Goal: Task Accomplishment & Management: Manage account settings

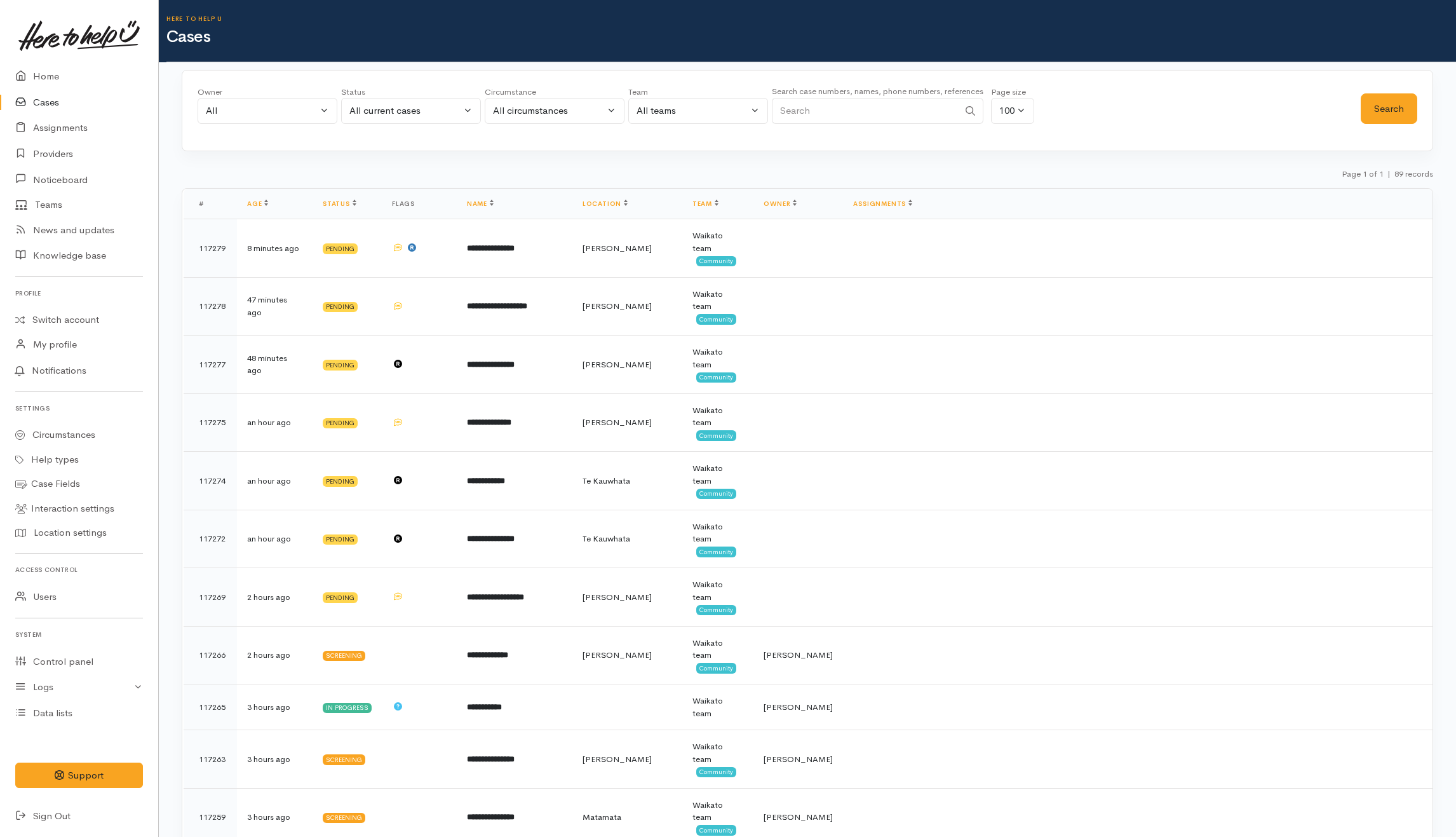
select select "-1"
click at [1387, 105] on button "Search" at bounding box center [1388, 109] width 56 height 31
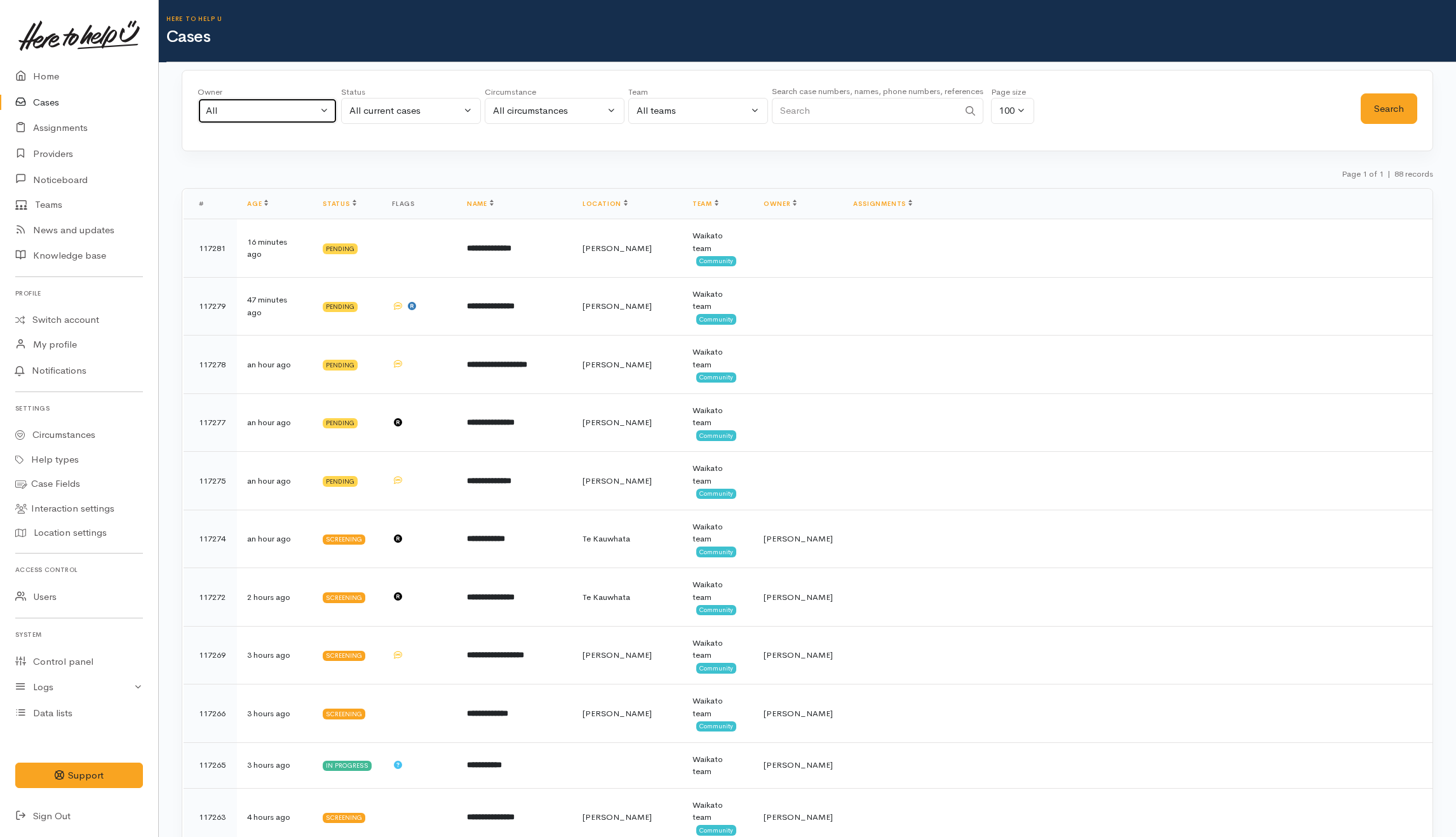
click at [303, 103] on button "All" at bounding box center [267, 110] width 139 height 26
type input "Kyleigh"
click at [322, 192] on span "Kyleigh Pike ('Here to help u')" at bounding box center [297, 194] width 156 height 15
select select "1759"
click at [1379, 105] on button "Search" at bounding box center [1388, 109] width 56 height 31
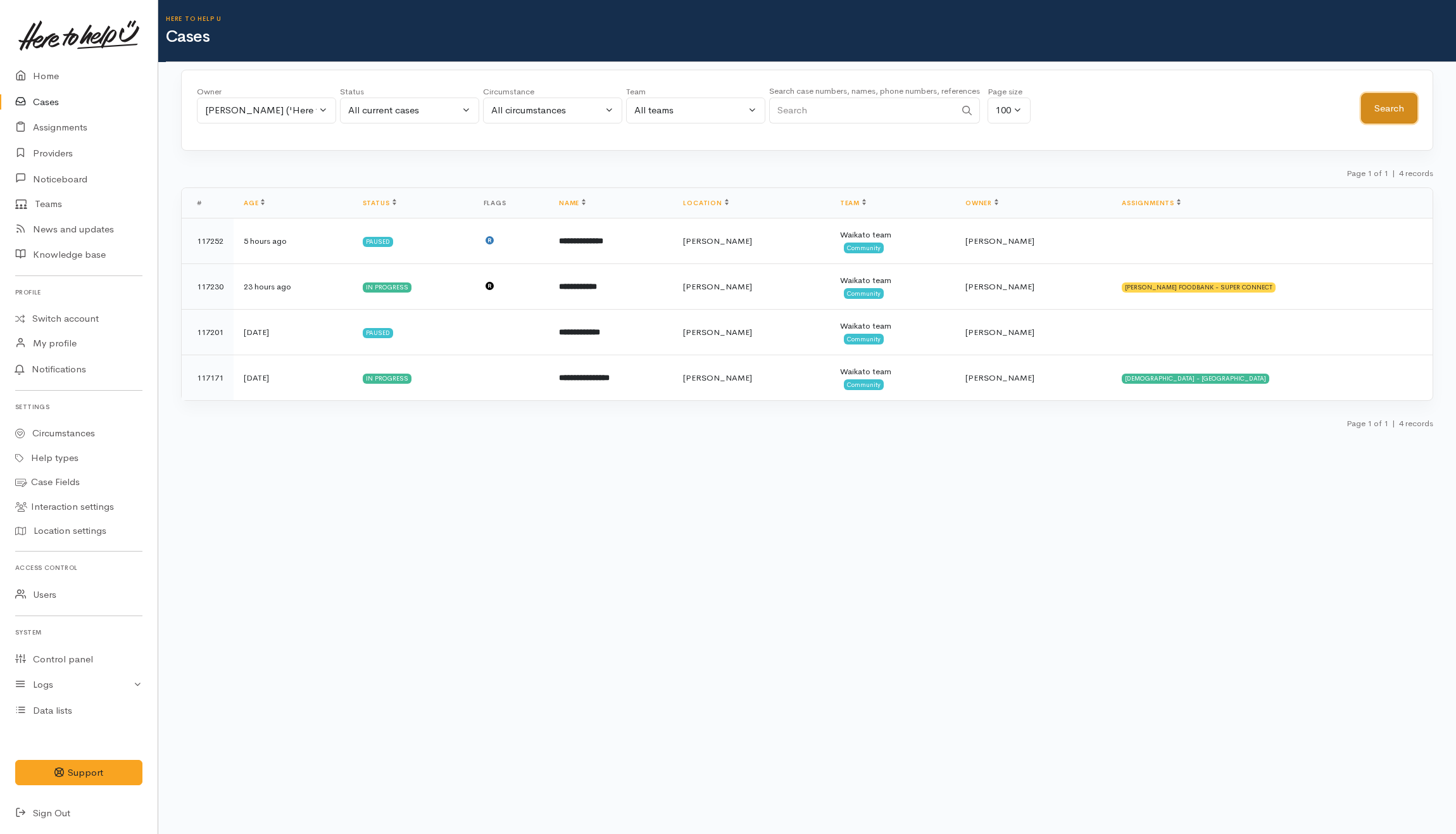
click at [1385, 122] on button "Search" at bounding box center [1389, 109] width 56 height 31
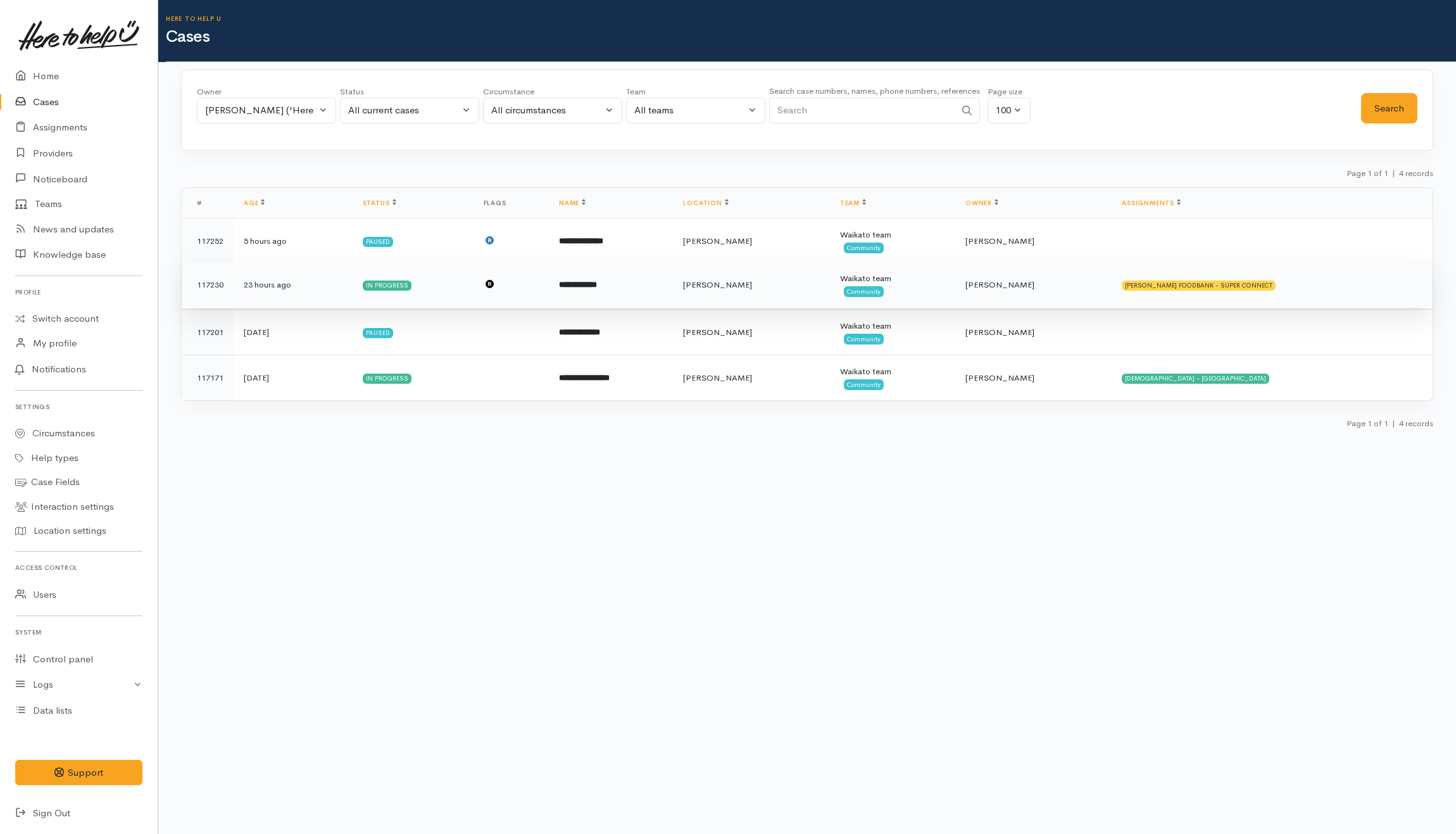
click at [1359, 294] on td "HAMILTON FOODBANK - SUPER CONNECT" at bounding box center [1272, 284] width 321 height 45
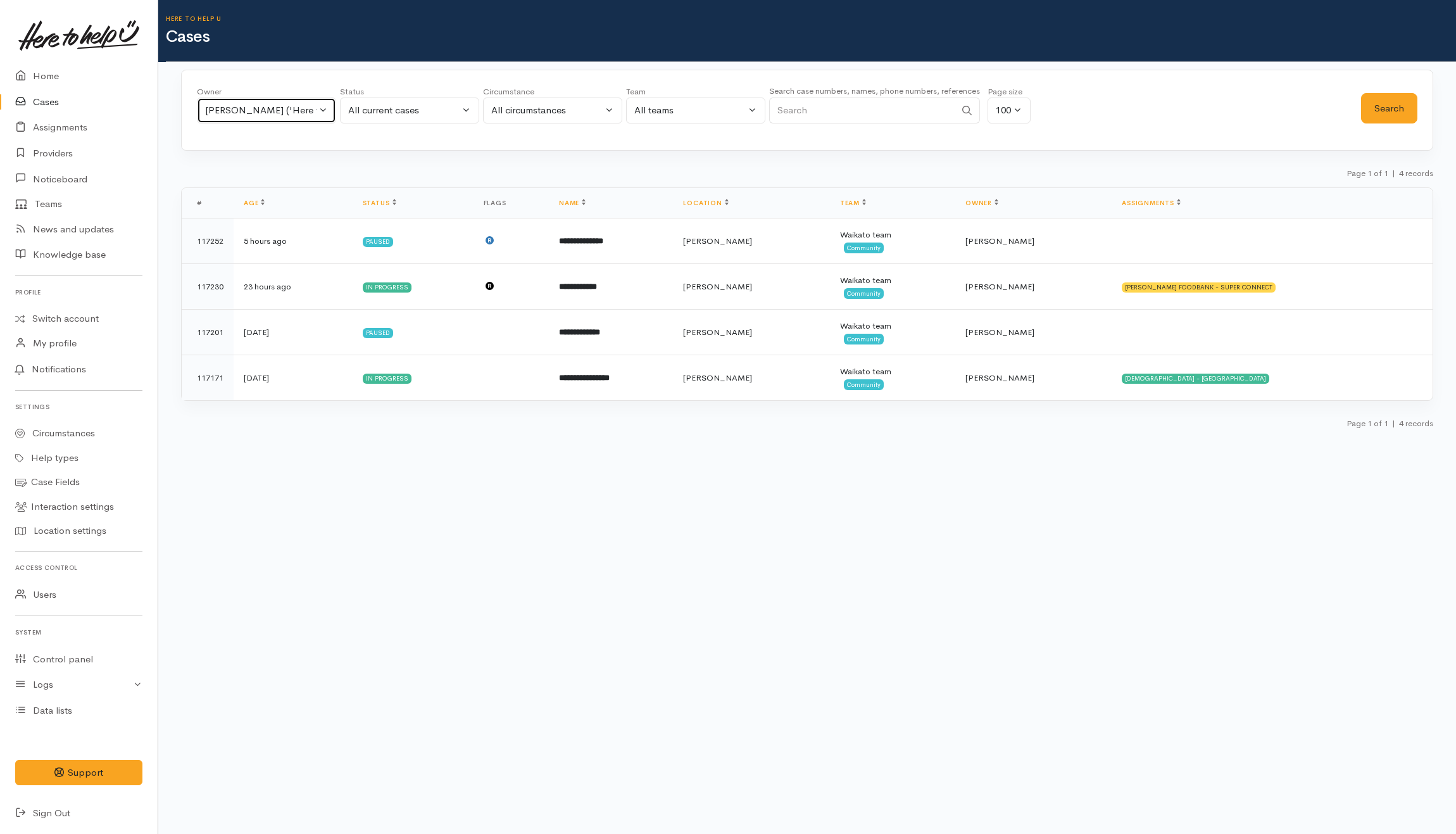
click at [254, 110] on div "Kyleigh Pike ('Here to help u')" at bounding box center [261, 110] width 112 height 14
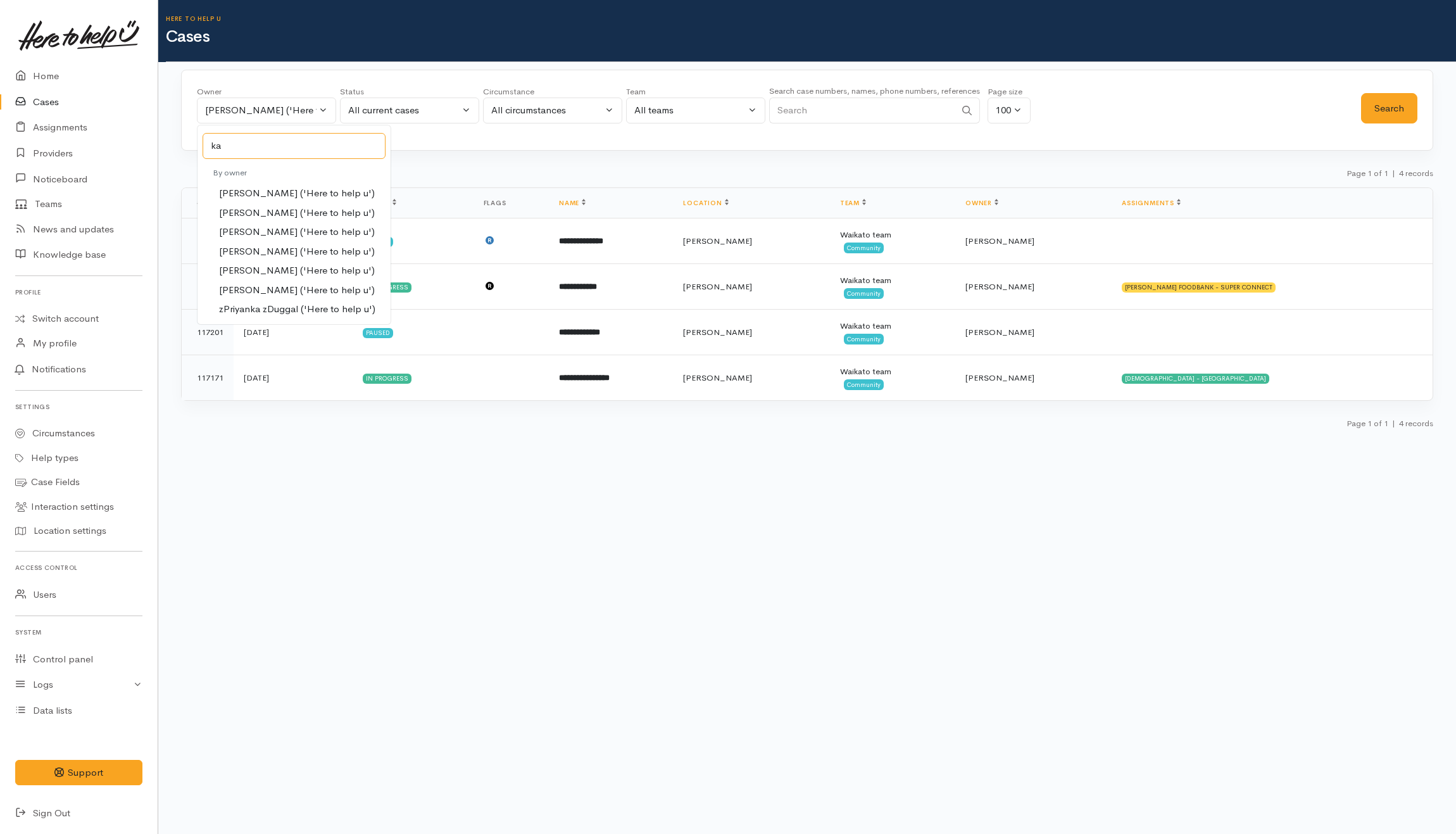
type input "ka"
click at [239, 269] on span "Katarina Daly ('Here to help u')" at bounding box center [296, 270] width 155 height 14
select select "1252"
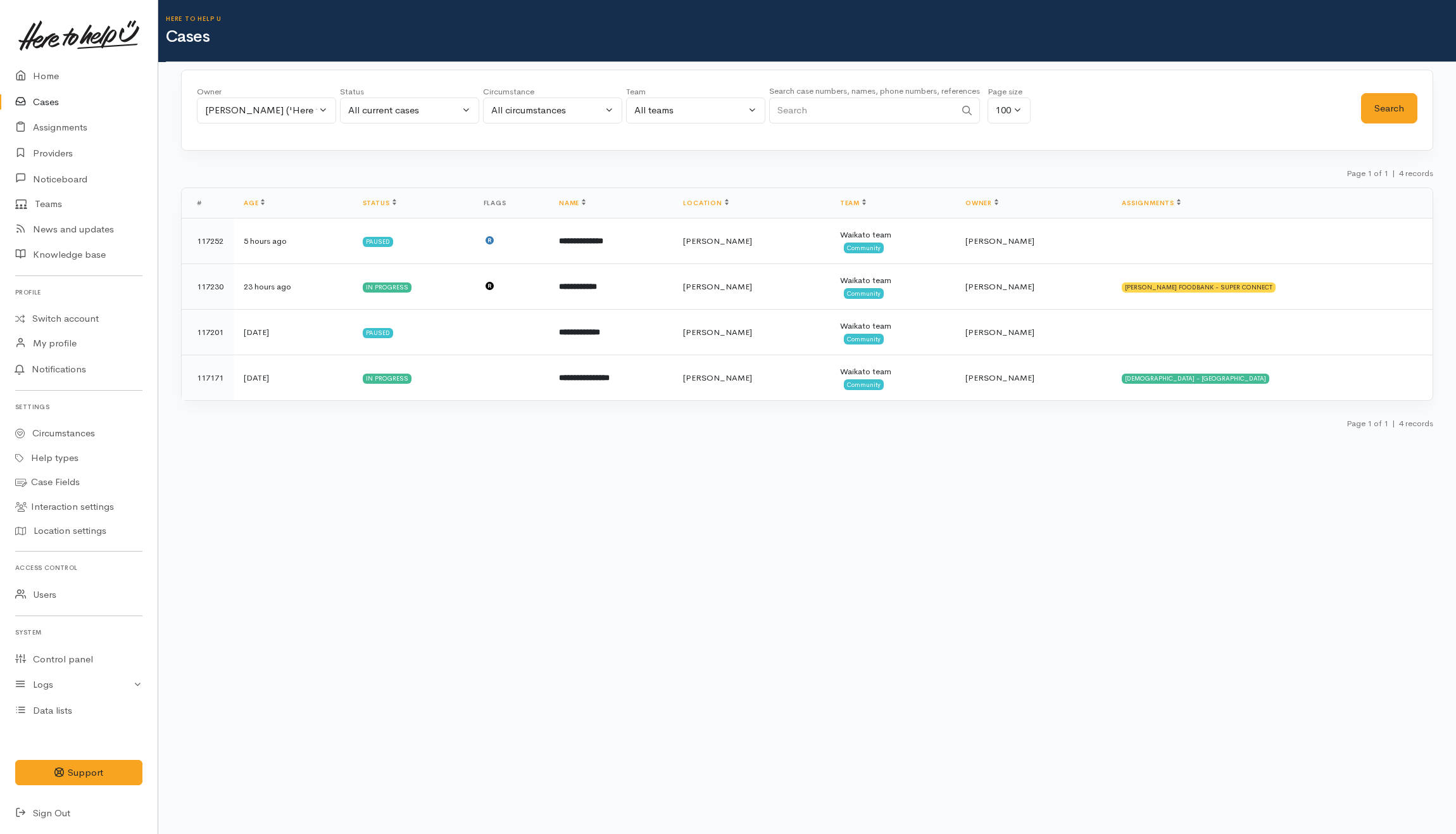
click at [1420, 108] on div "Owner All My cases Aandrea Murray ('Here to help u') Akash Prakash ('Here to he…" at bounding box center [807, 110] width 1253 height 81
click at [1385, 110] on button "Search" at bounding box center [1389, 109] width 56 height 31
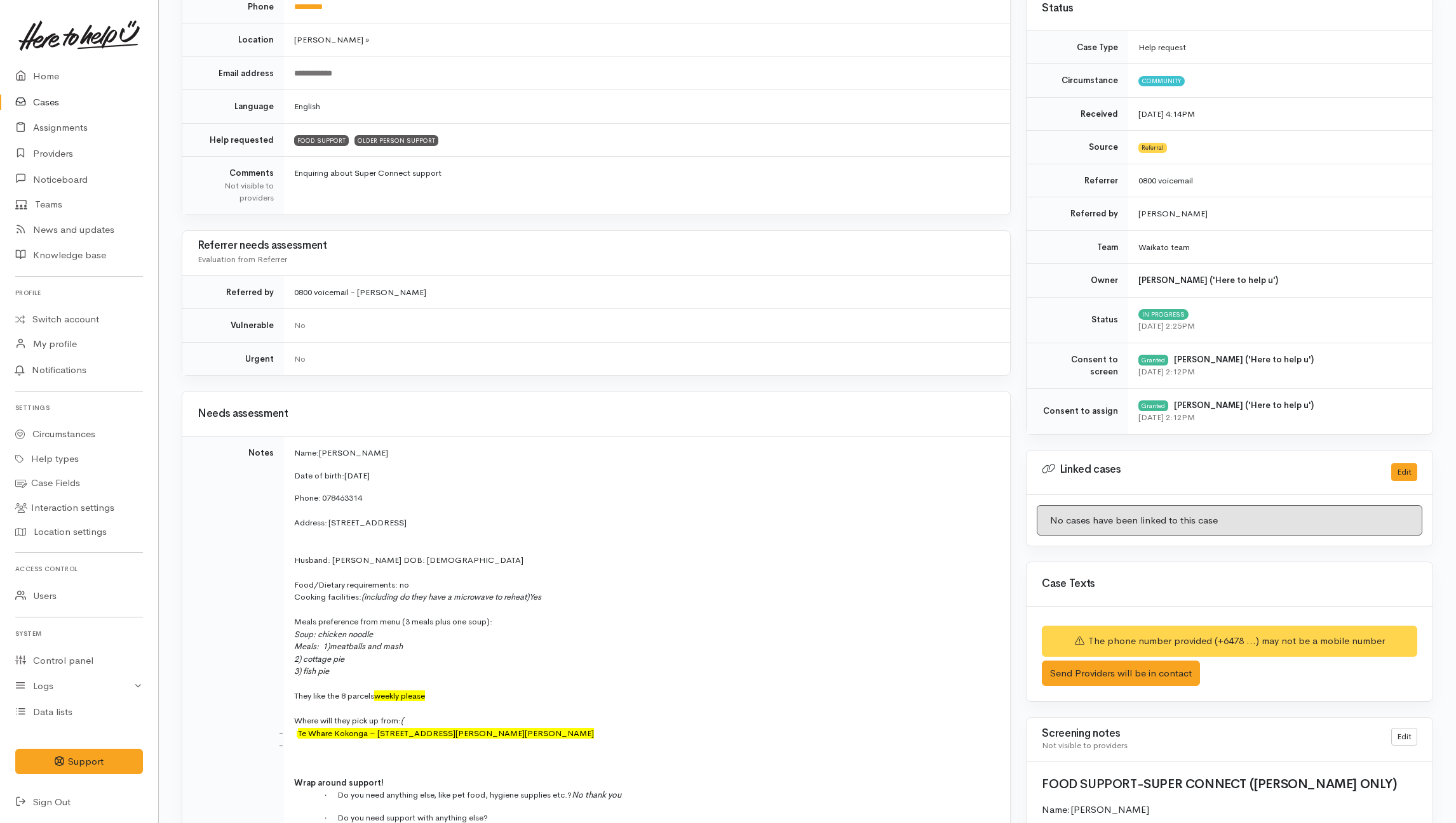
scroll to position [254, 0]
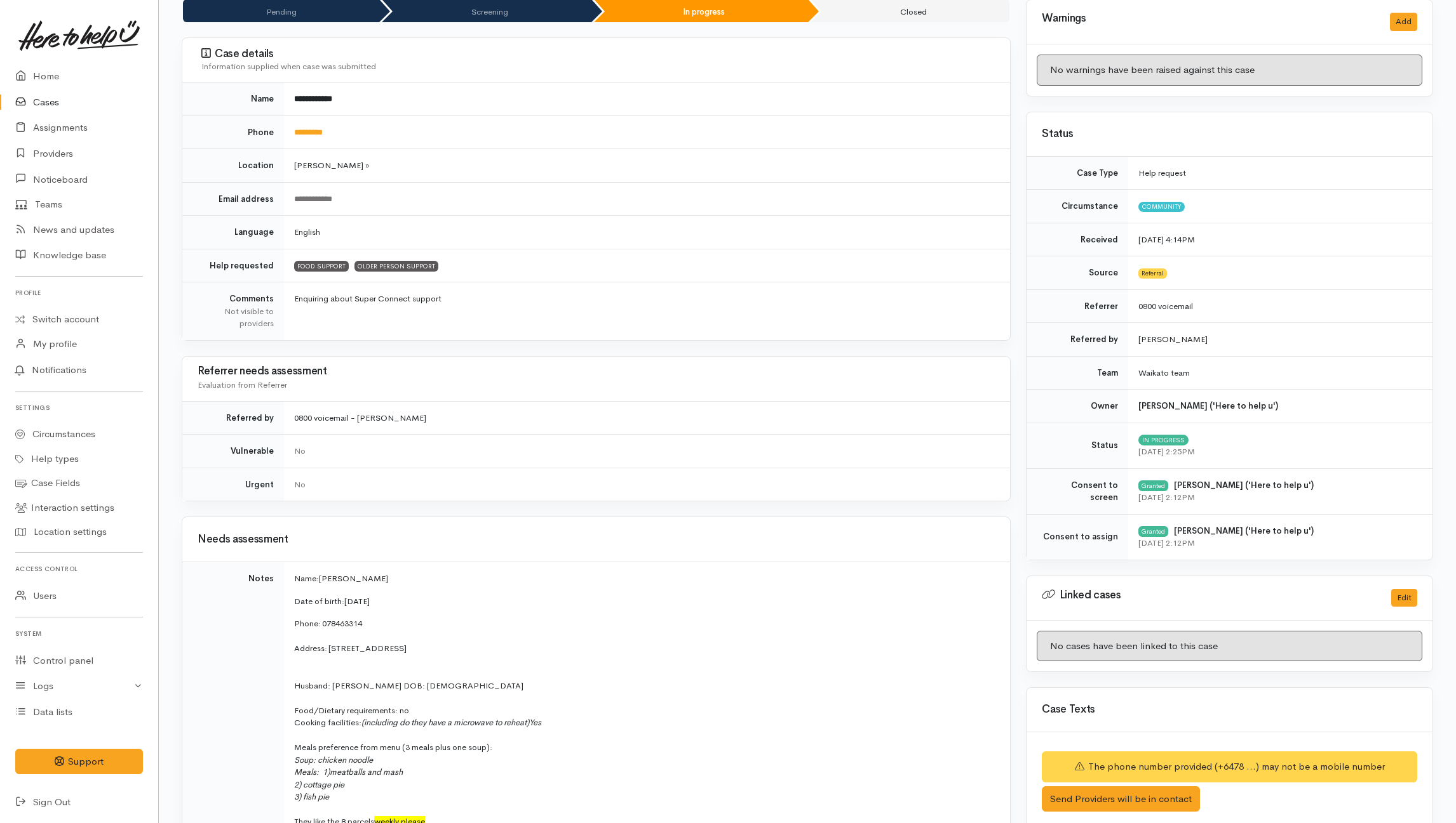
scroll to position [0, 0]
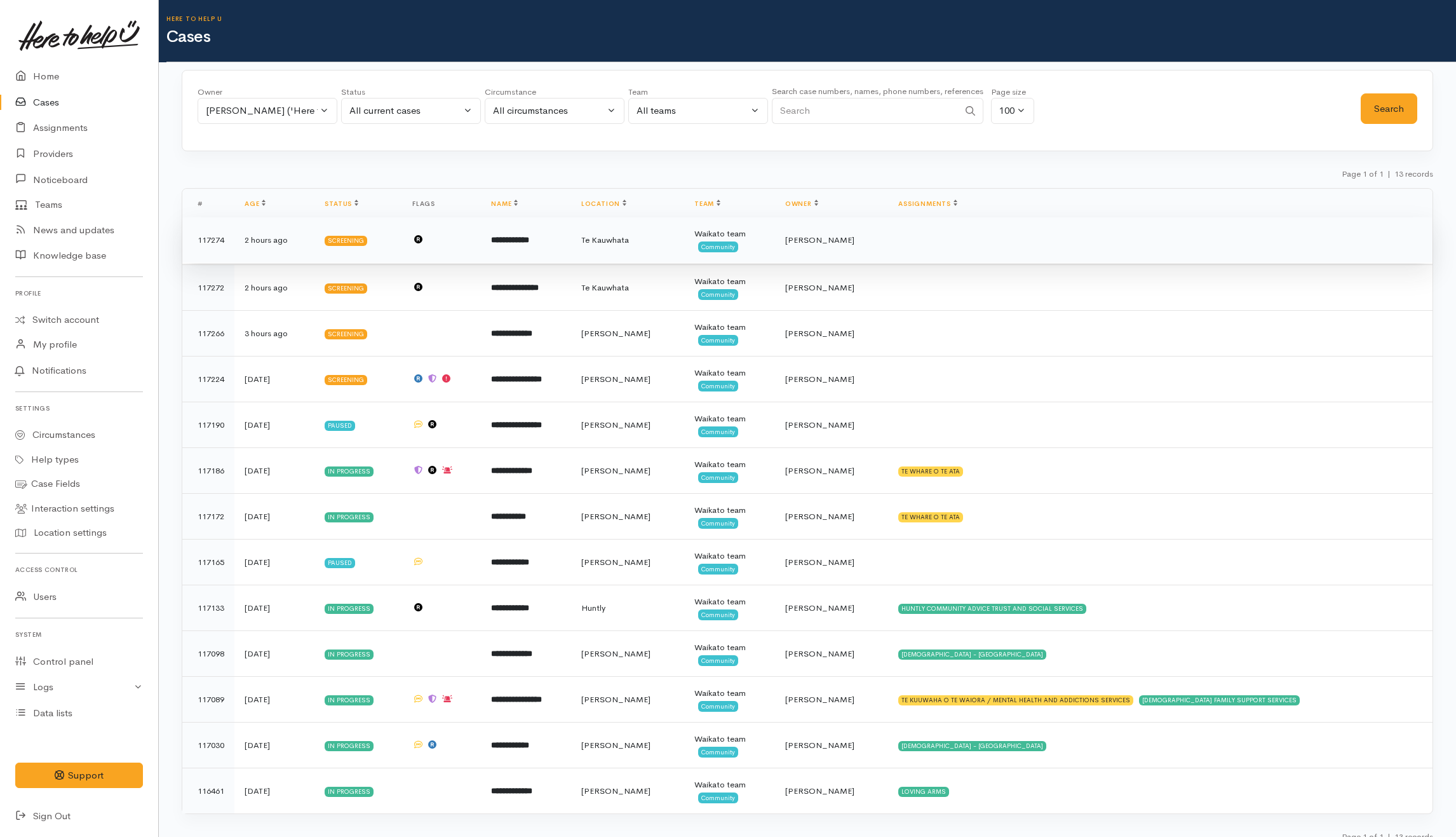
click at [942, 245] on td at bounding box center [1160, 240] width 545 height 45
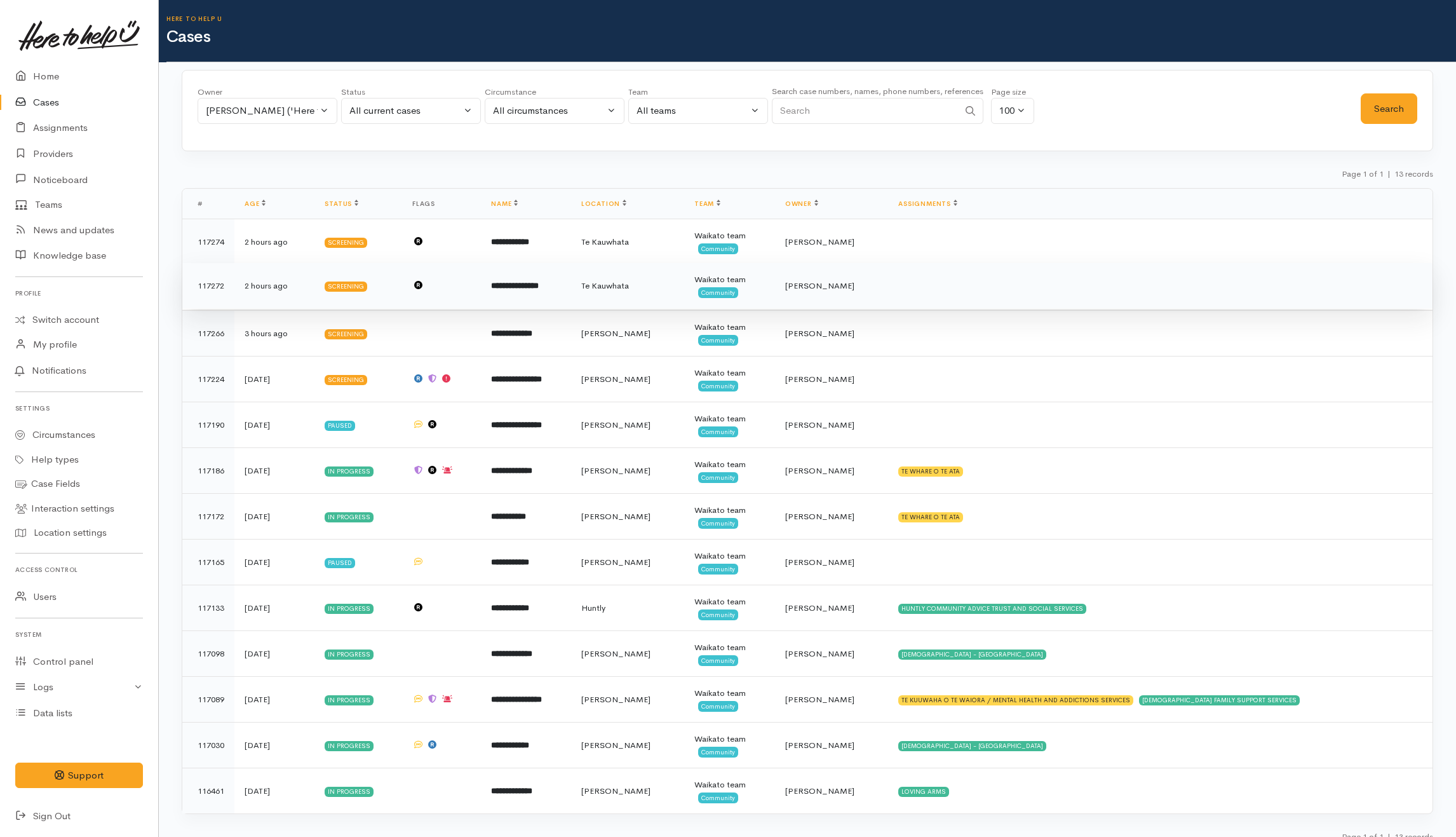
click at [936, 284] on td at bounding box center [1160, 285] width 545 height 45
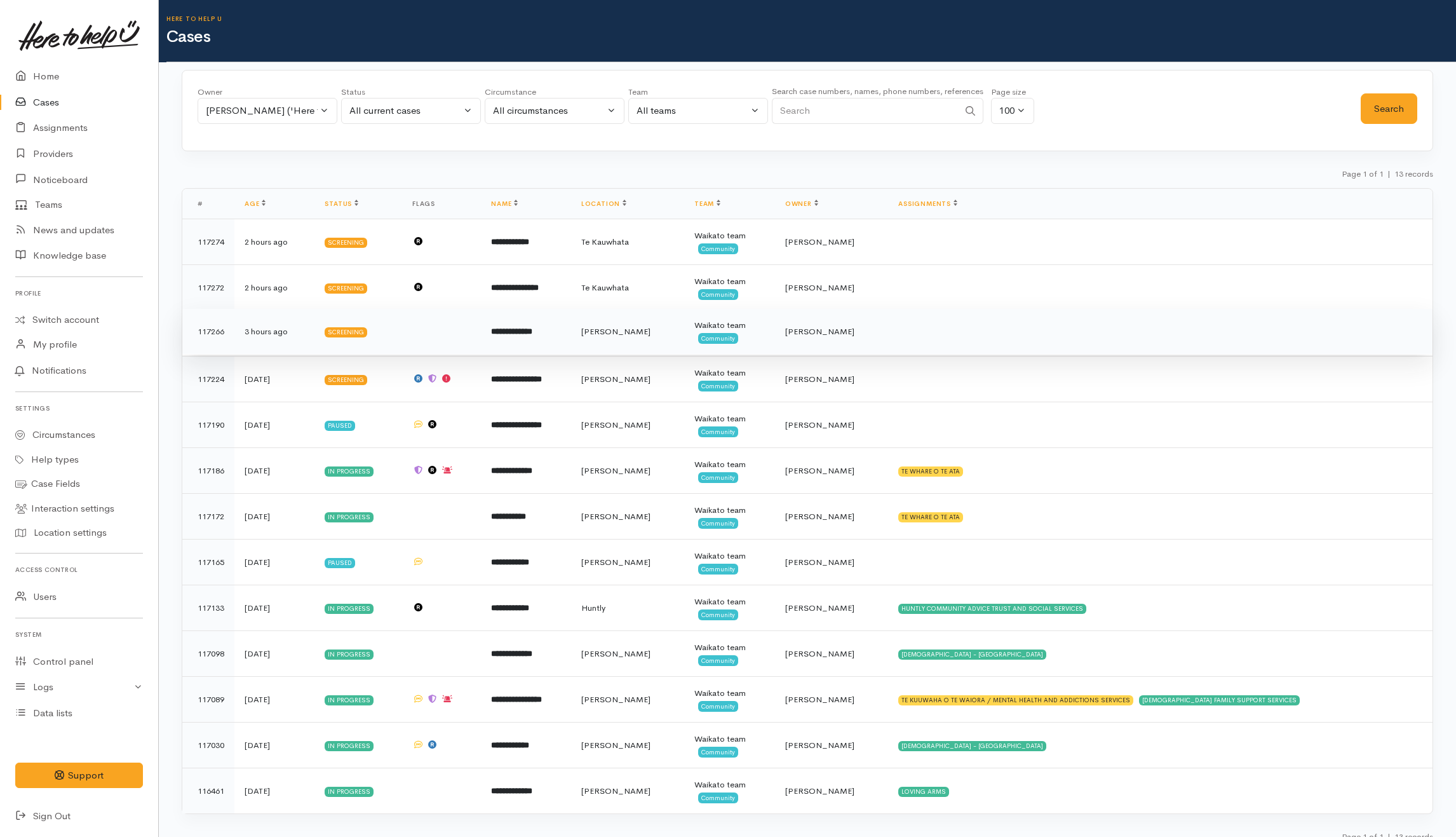
click at [940, 326] on td at bounding box center [1160, 331] width 545 height 45
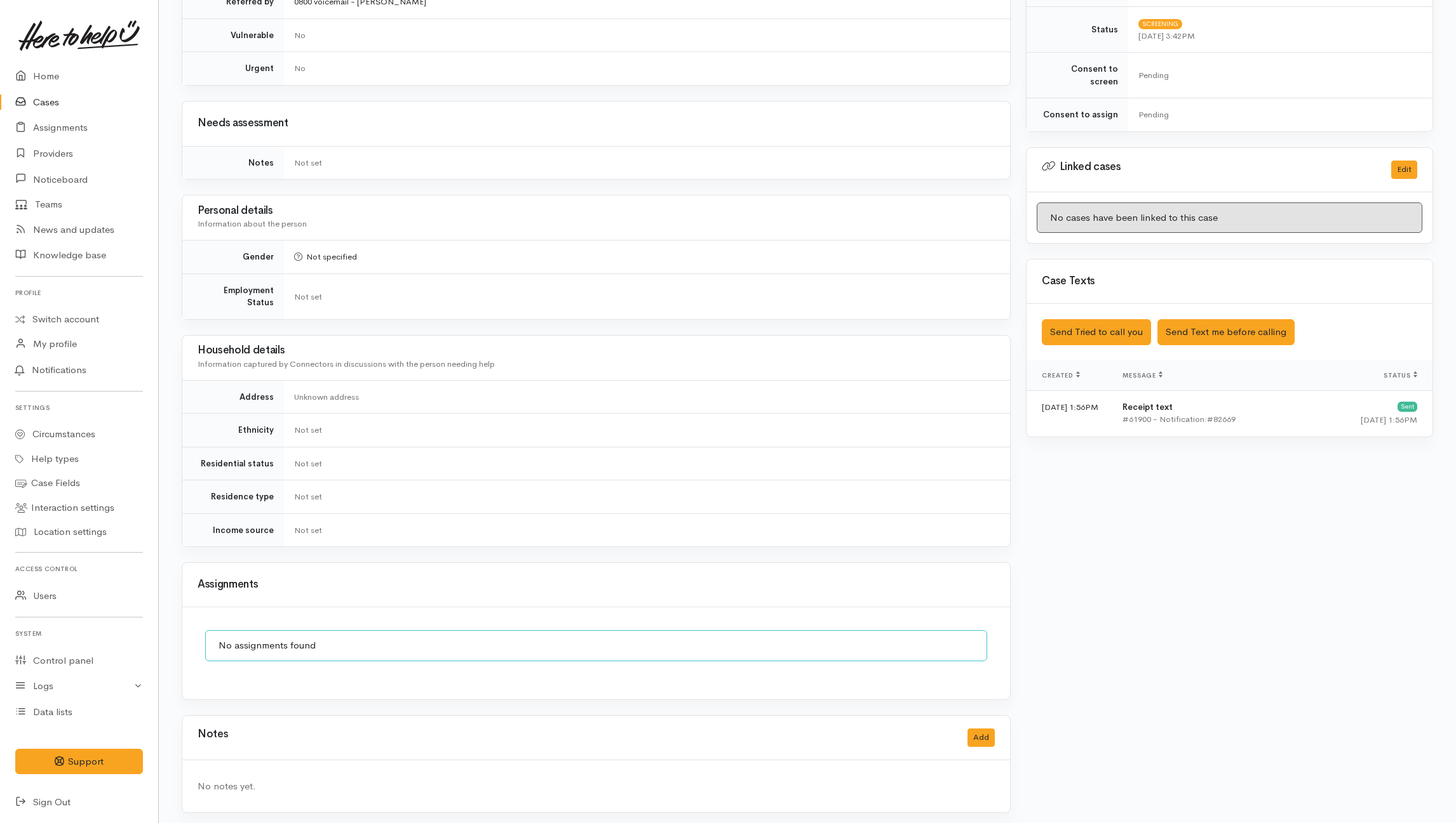
scroll to position [41, 0]
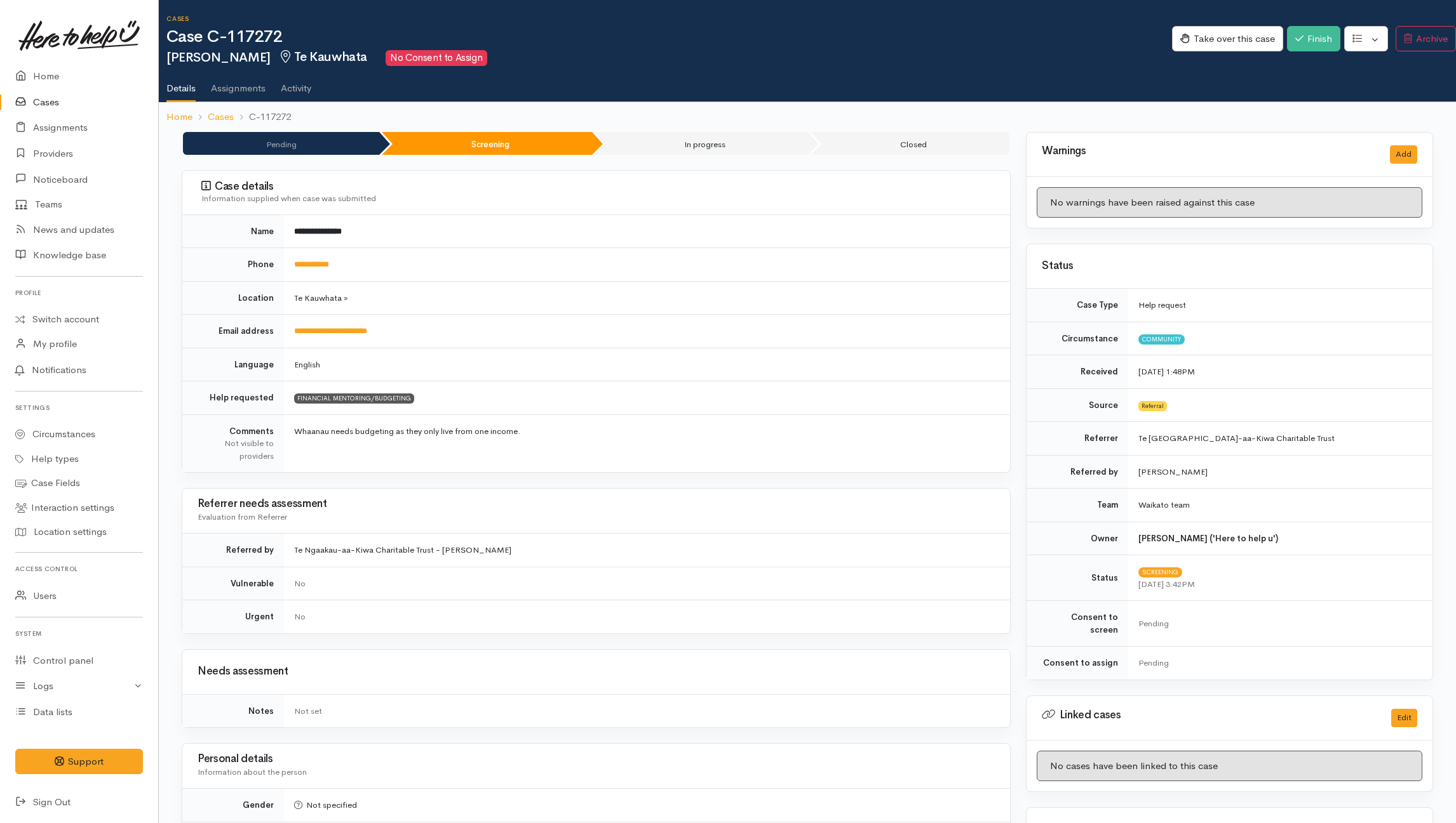
click at [289, 92] on link "Activity" at bounding box center [296, 83] width 31 height 36
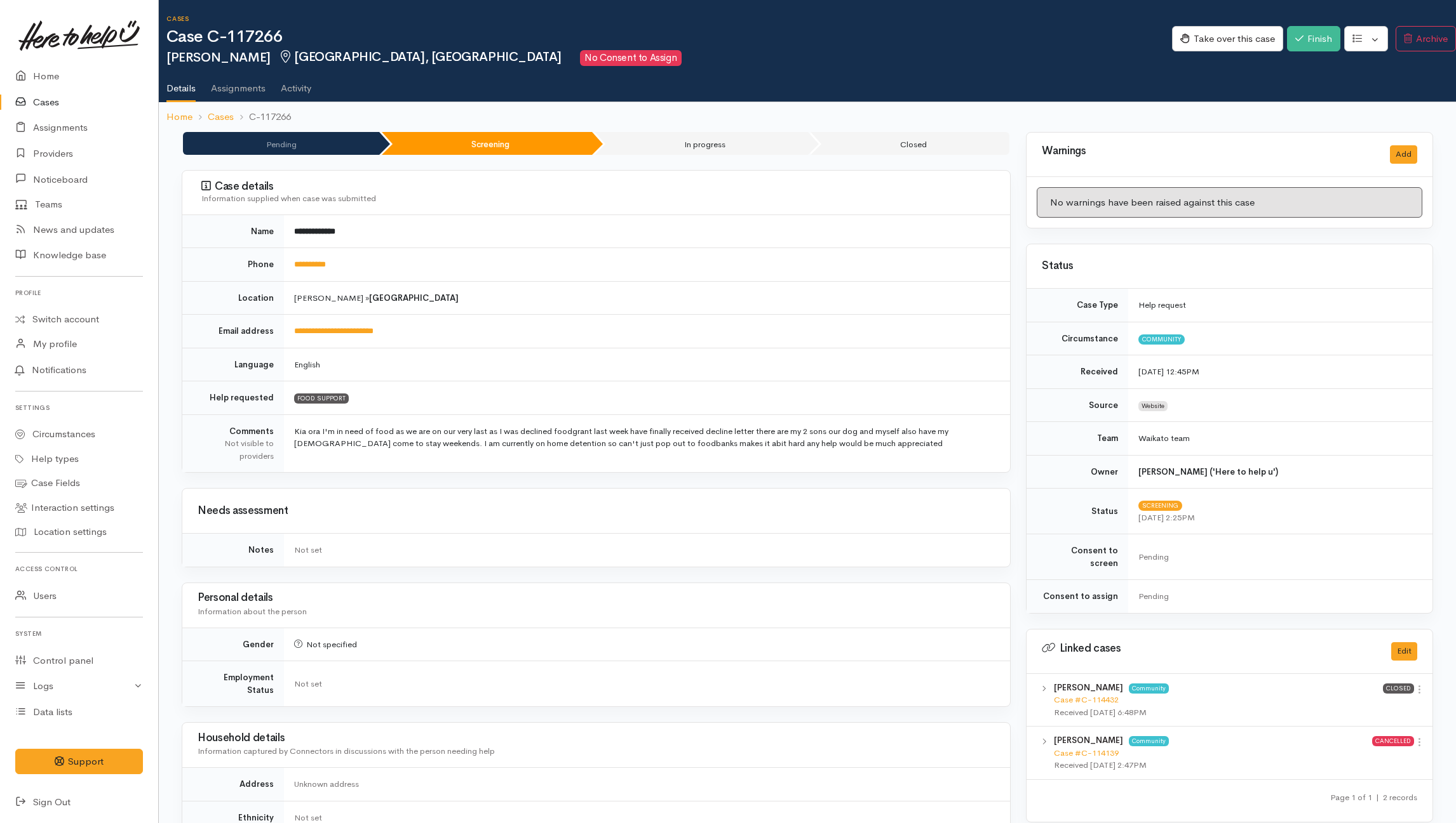
click at [296, 90] on link "Activity" at bounding box center [296, 83] width 31 height 36
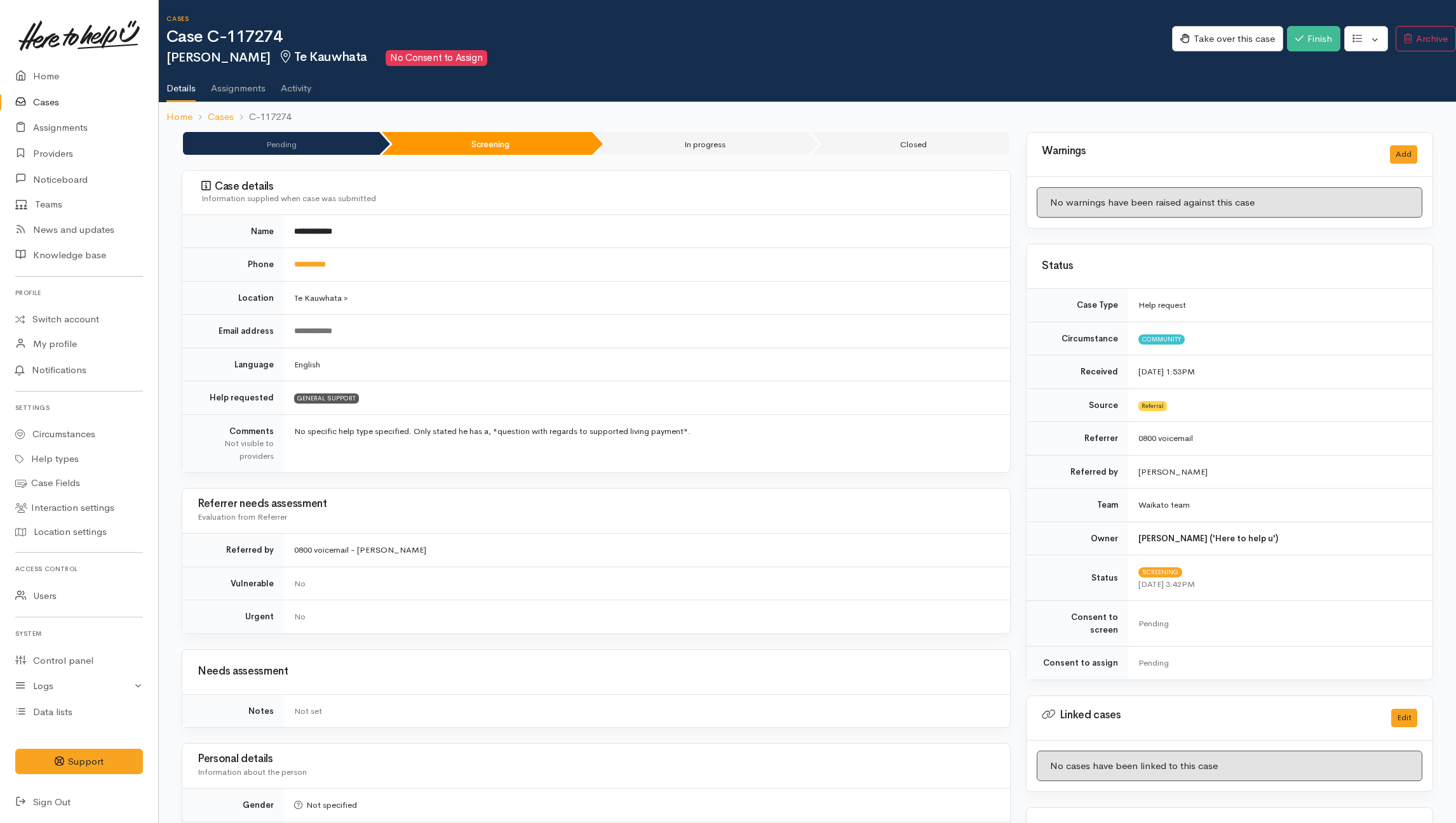
click at [291, 90] on link "Activity" at bounding box center [296, 83] width 31 height 36
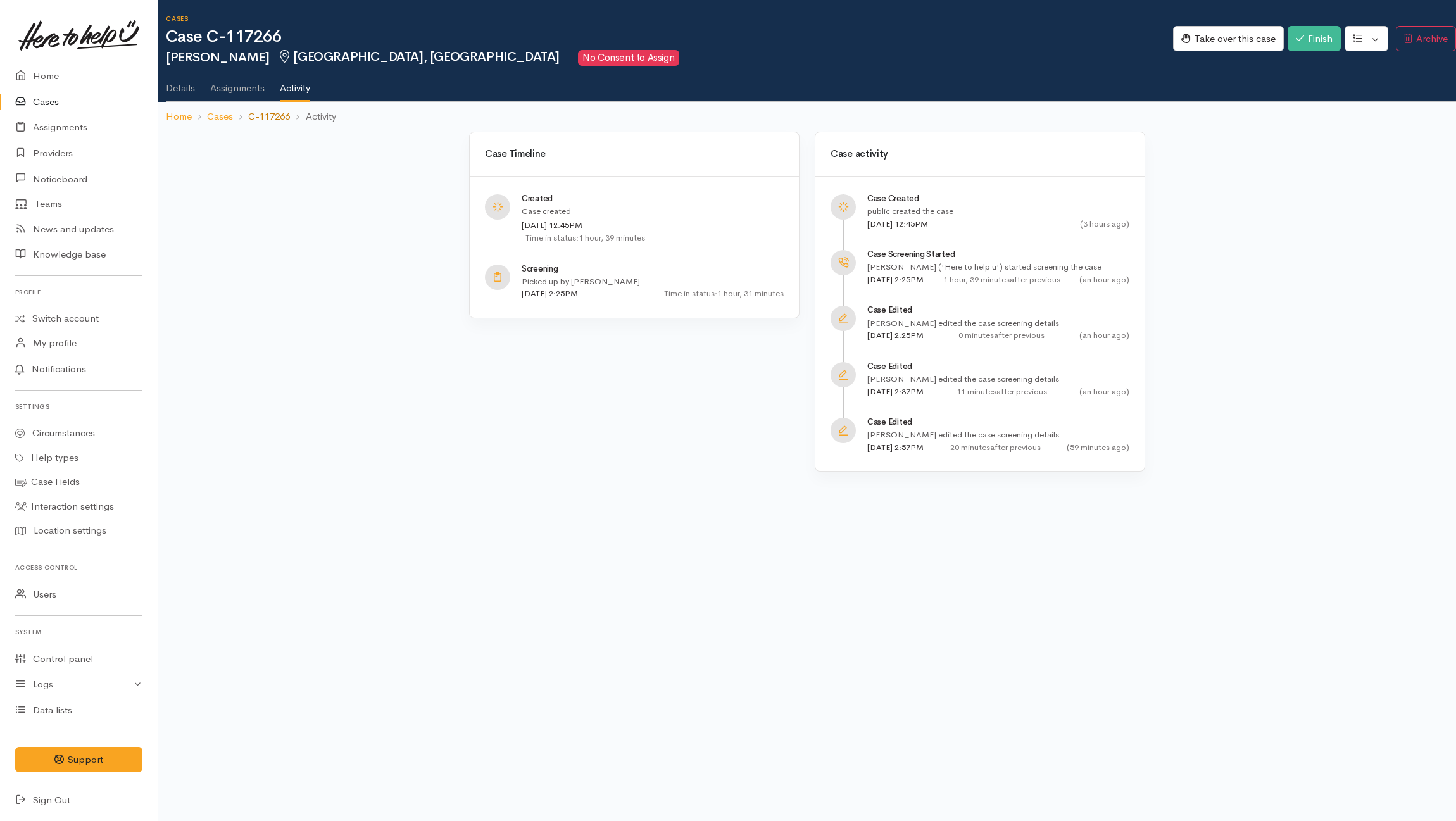
click at [262, 112] on link "C-117266" at bounding box center [268, 117] width 41 height 14
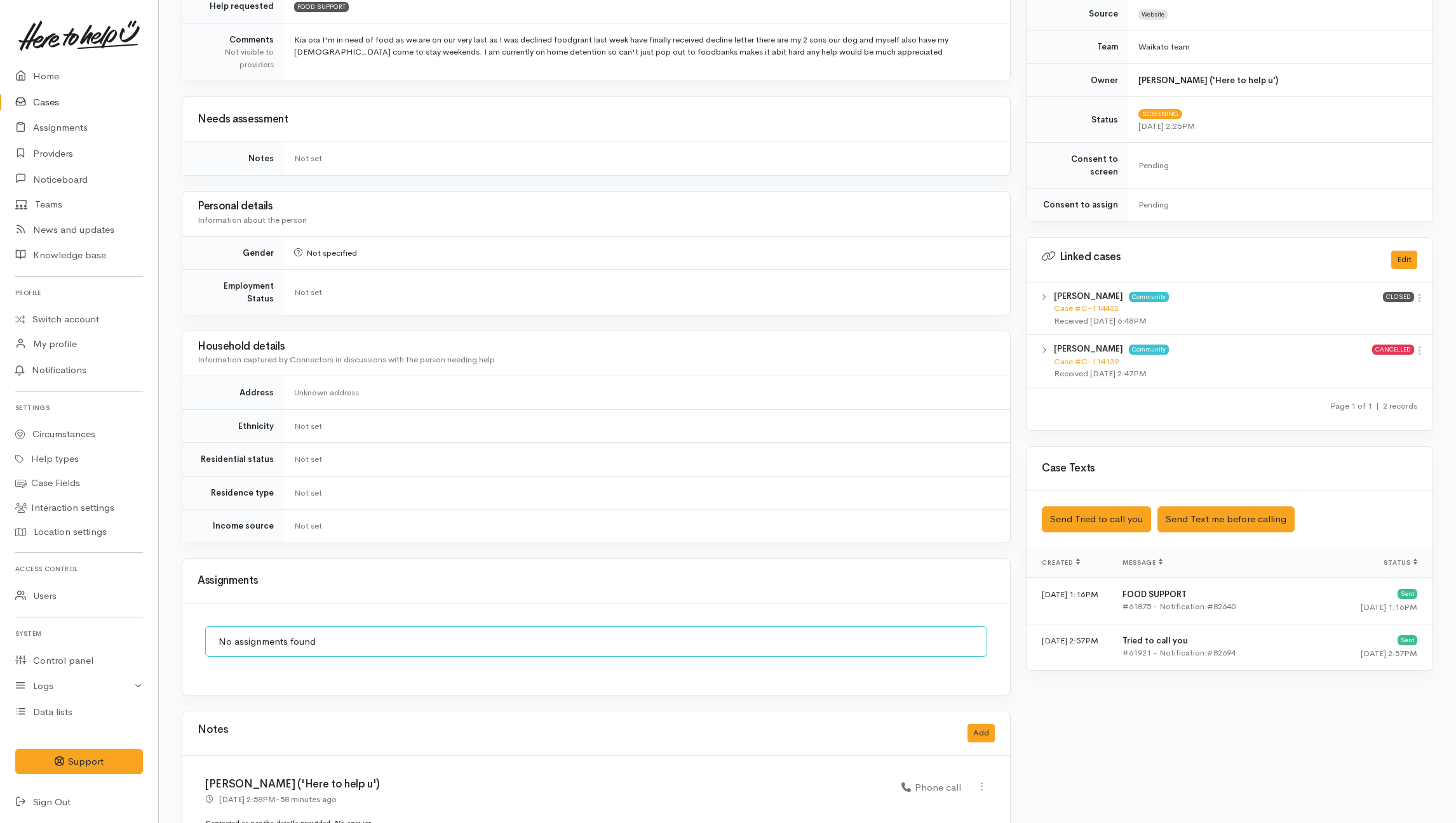
scroll to position [472, 0]
